Goal: Task Accomplishment & Management: Complete application form

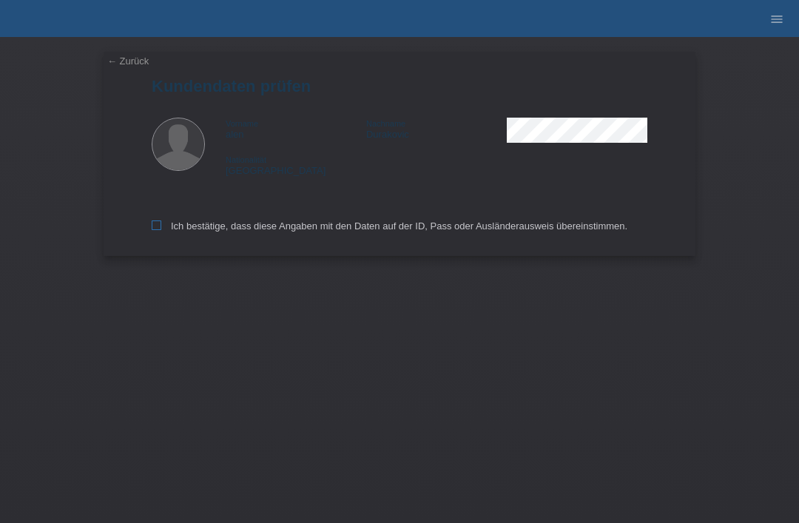
click at [155, 230] on input "Ich bestätige, dass diese Angaben mit den Daten auf der ID, Pass oder Ausländer…" at bounding box center [157, 225] width 10 height 10
checkbox input "true"
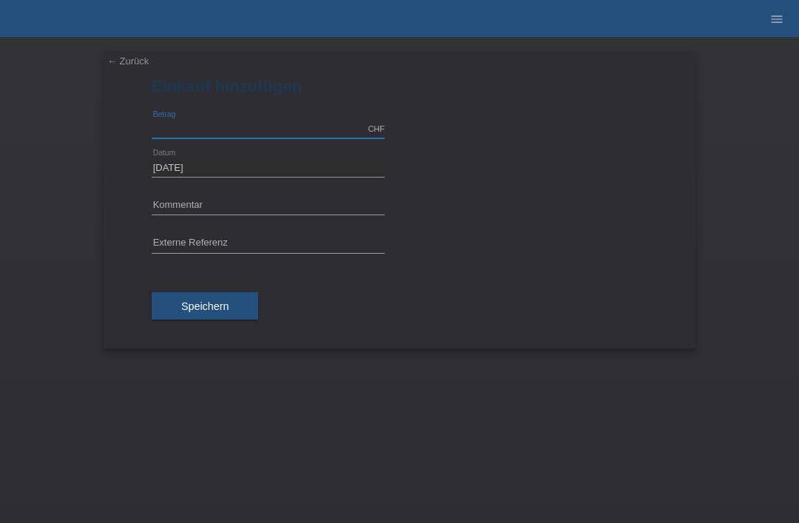
click at [250, 131] on input "text" at bounding box center [268, 129] width 233 height 18
click at [297, 197] on input "text" at bounding box center [268, 206] width 233 height 18
type input "3000.00"
type input "mk city go"
click at [207, 320] on button "Speichern" at bounding box center [205, 306] width 107 height 28
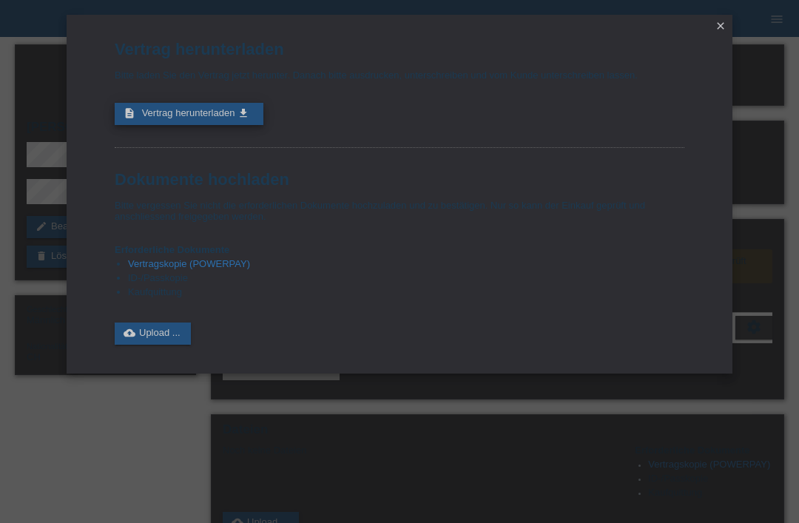
click at [185, 114] on span "Vertrag herunterladen" at bounding box center [188, 112] width 93 height 11
